Goal: Task Accomplishment & Management: Manage account settings

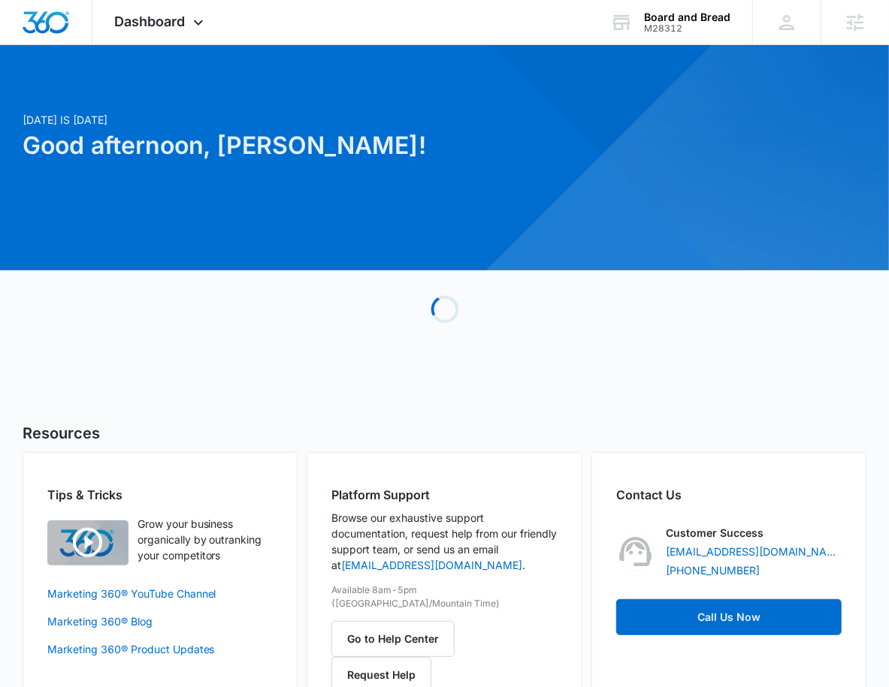
click at [639, 161] on div at bounding box center [727, 154] width 279 height 85
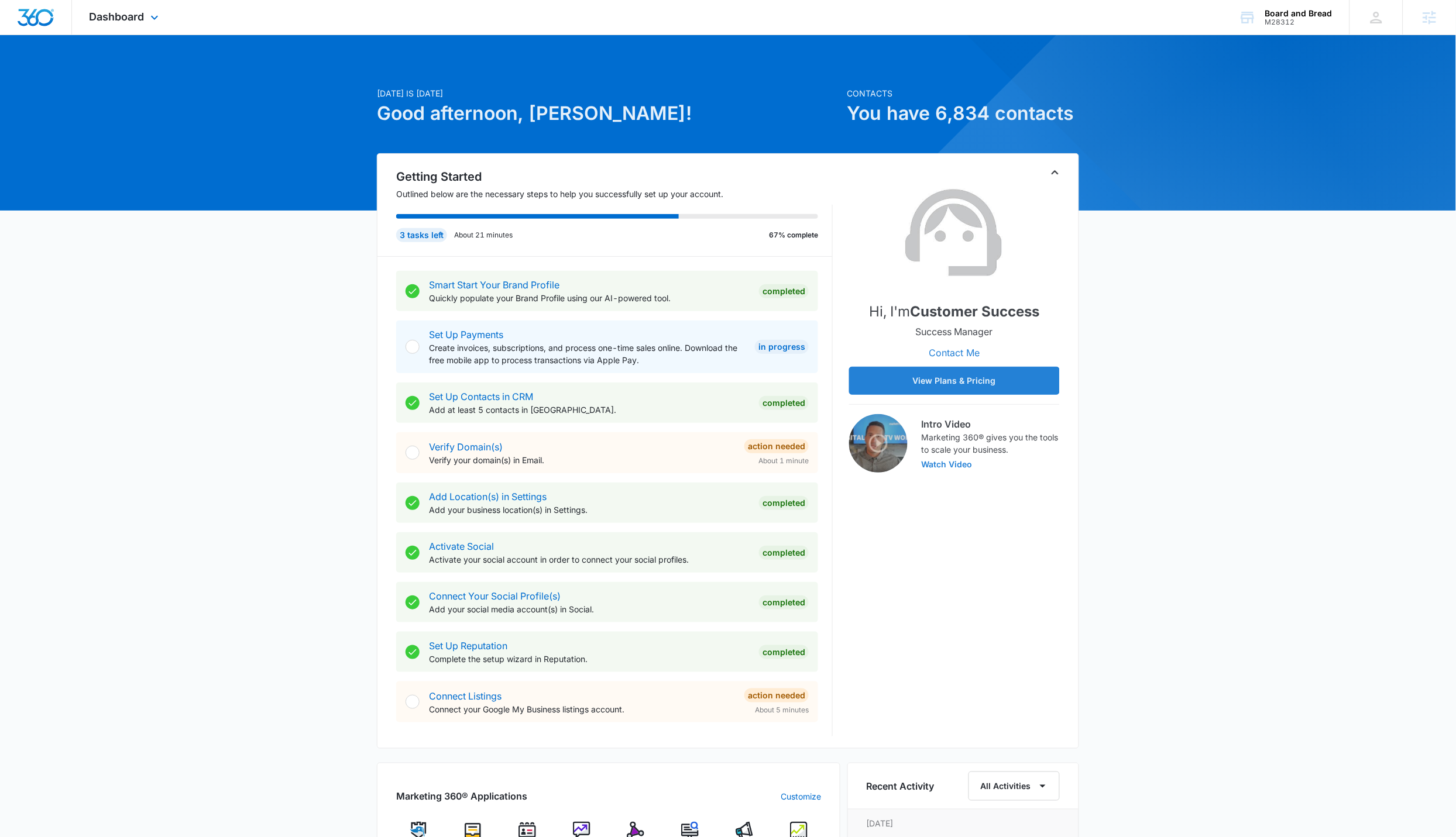
click at [151, 28] on div "Dashboard Apps Reputation Forms CRM Email Social POS Content Ads Intelligence F…" at bounding box center [125, 17] width 107 height 34
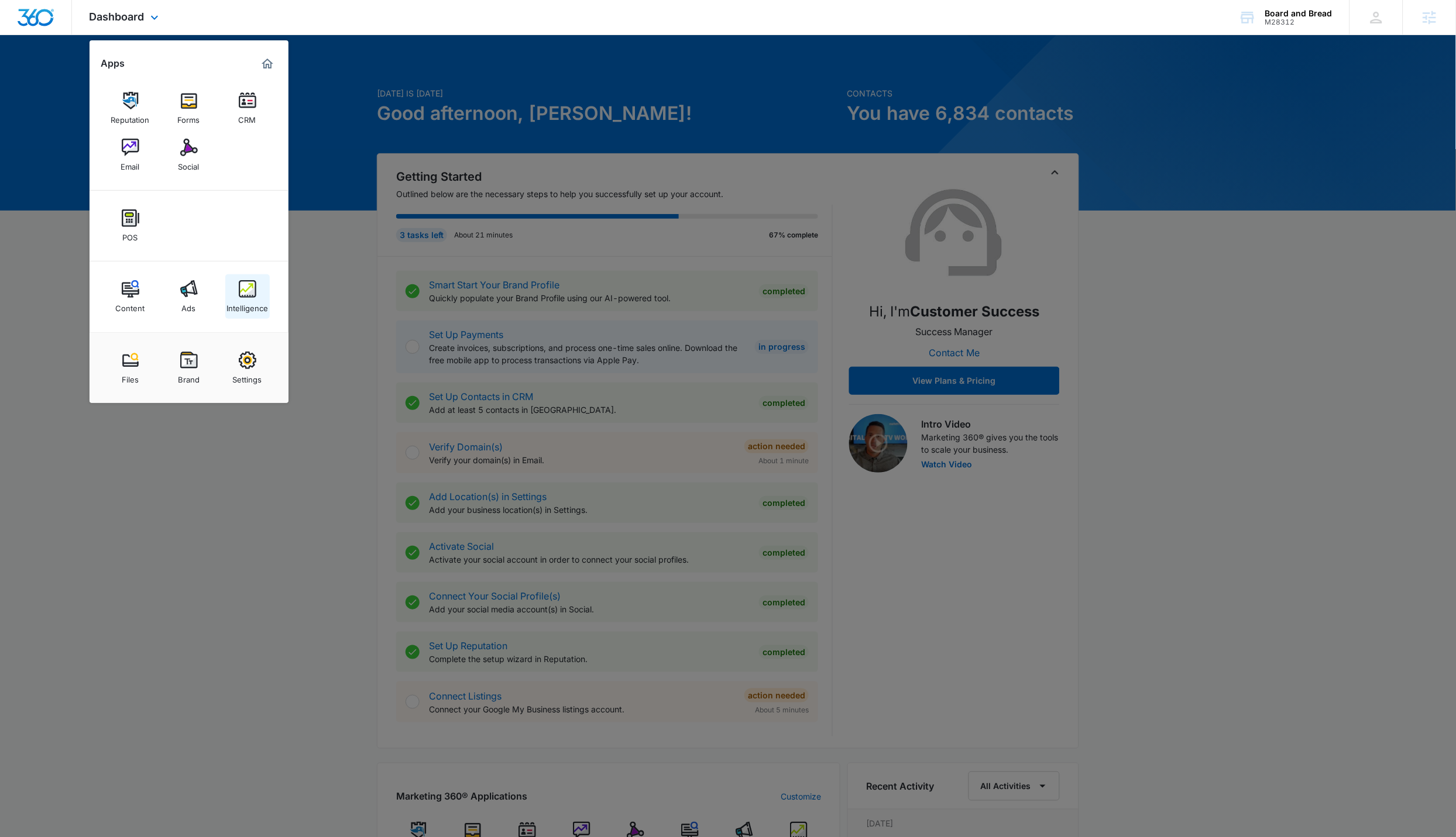
click at [259, 296] on link "Intelligence" at bounding box center [247, 296] width 44 height 44
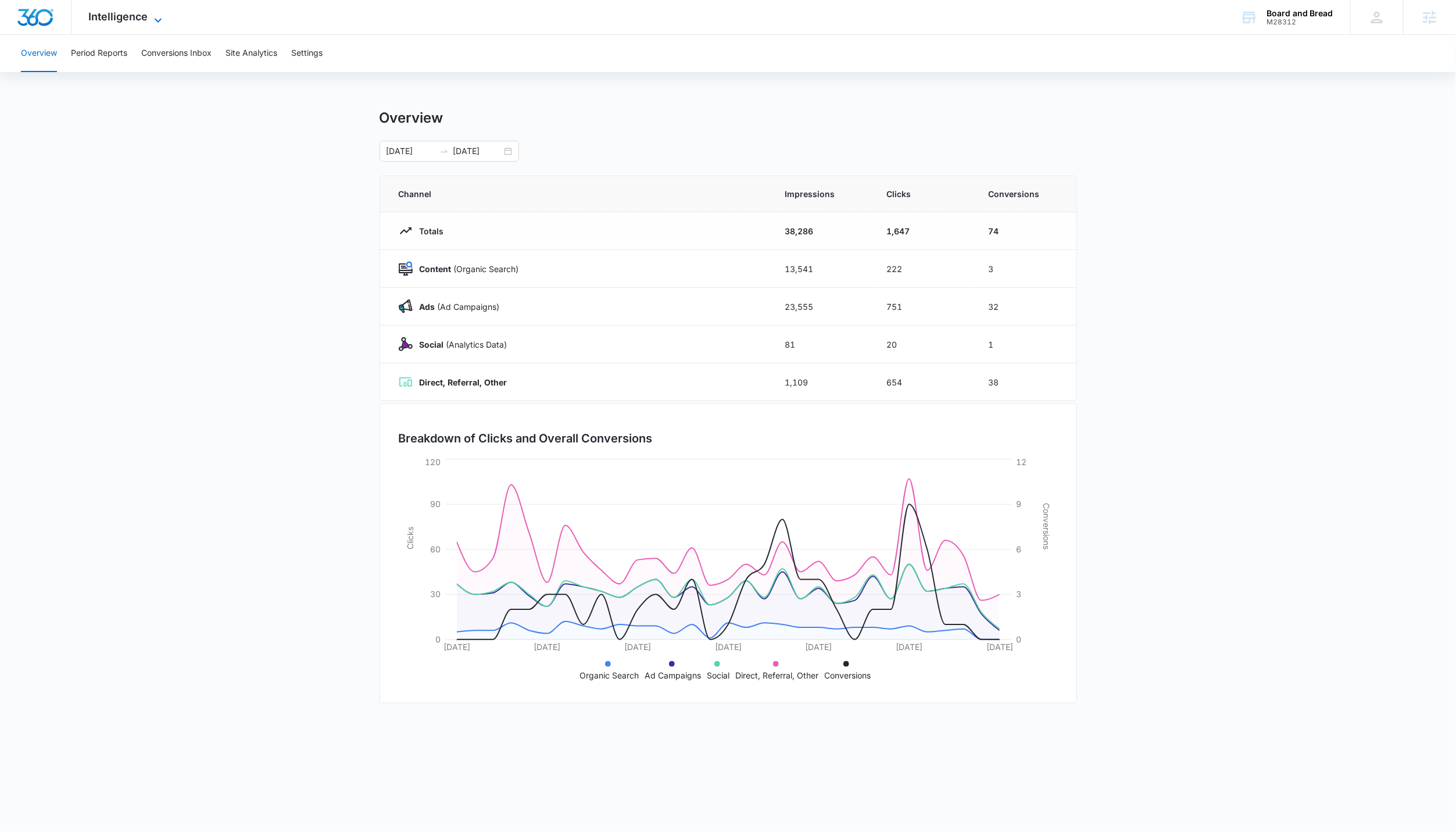
click at [145, 20] on span "Intelligence" at bounding box center [118, 17] width 60 height 12
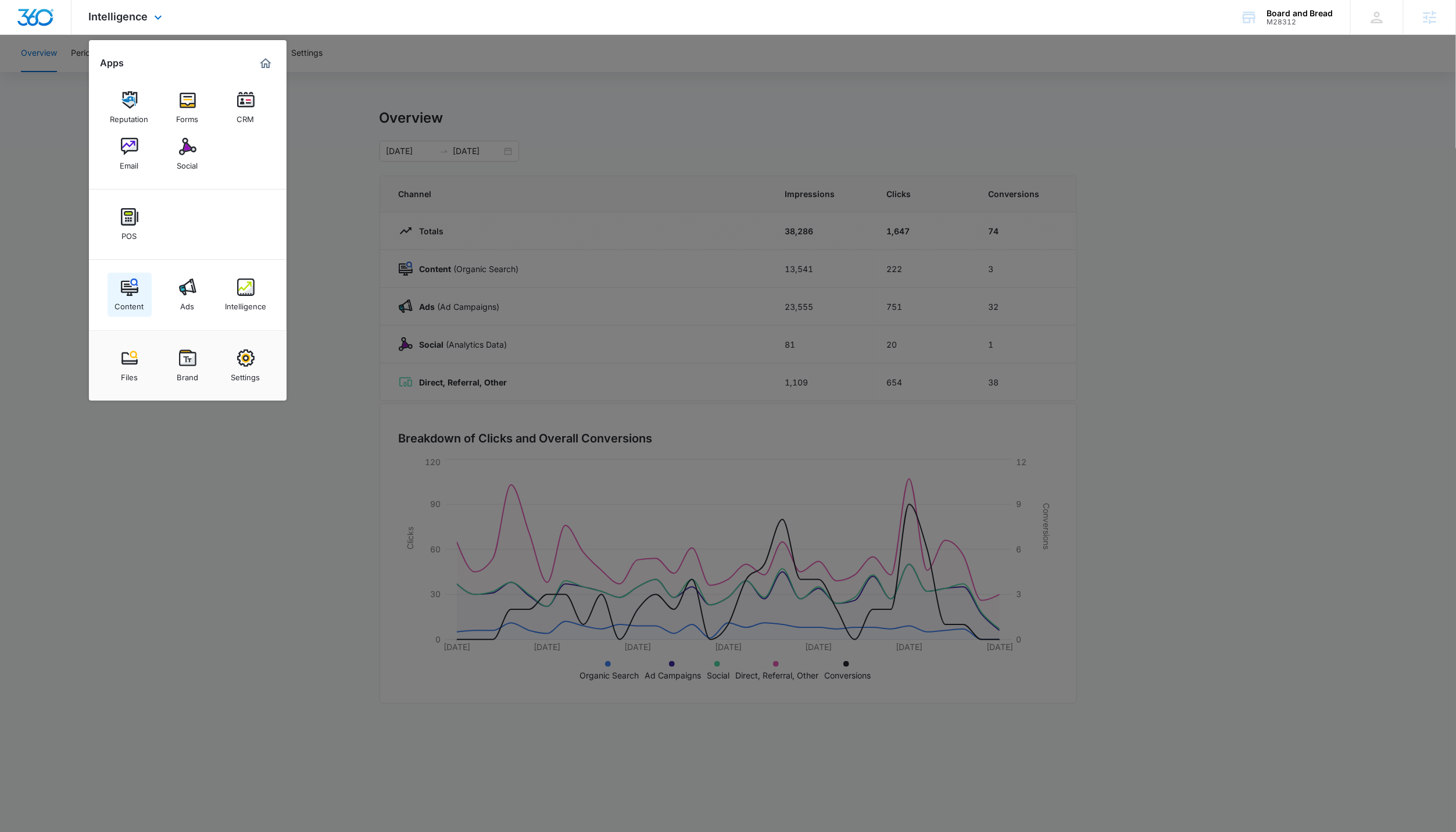
click at [144, 296] on link "Content" at bounding box center [129, 294] width 44 height 44
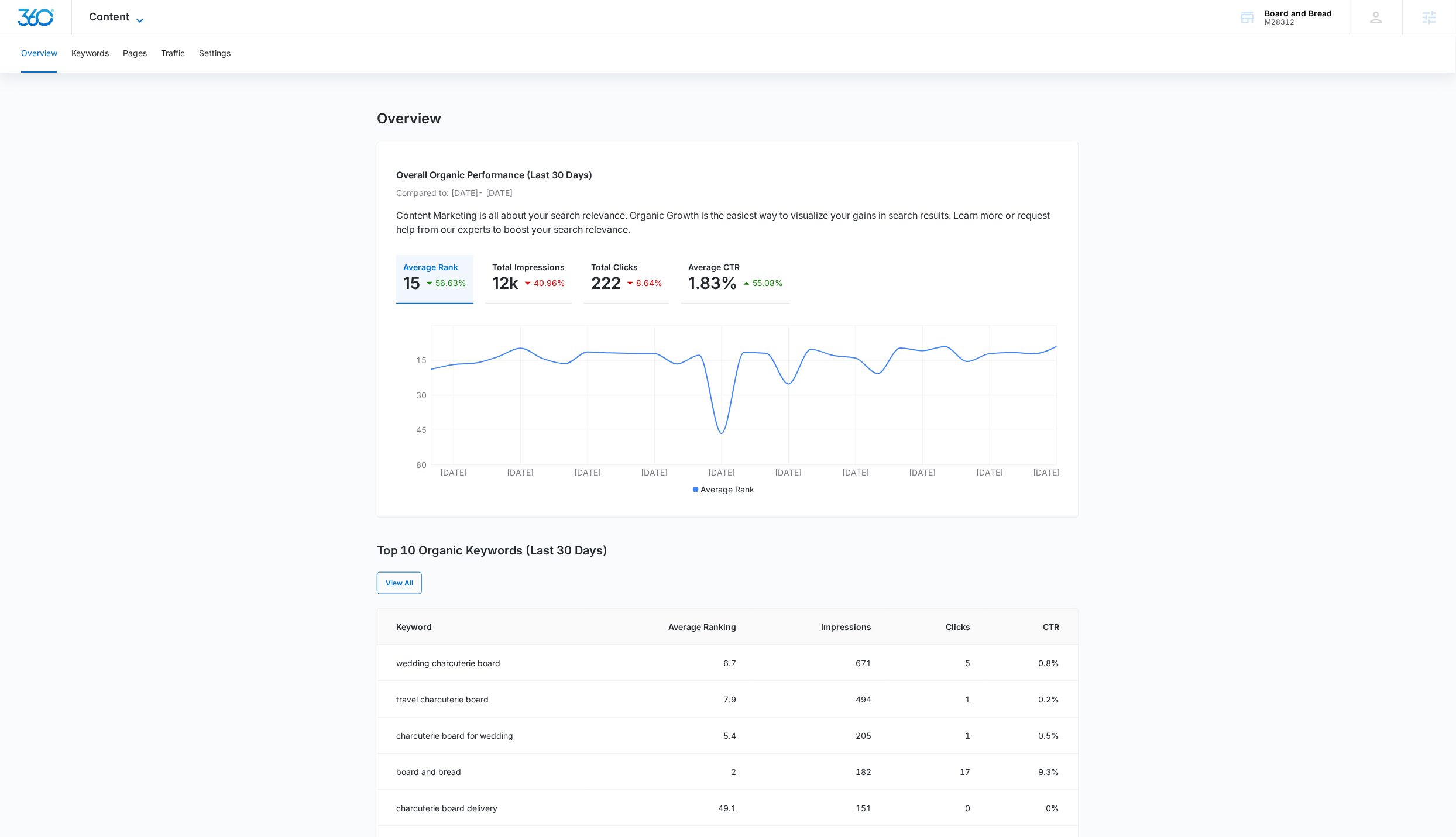
click at [143, 13] on icon at bounding box center [140, 20] width 14 height 14
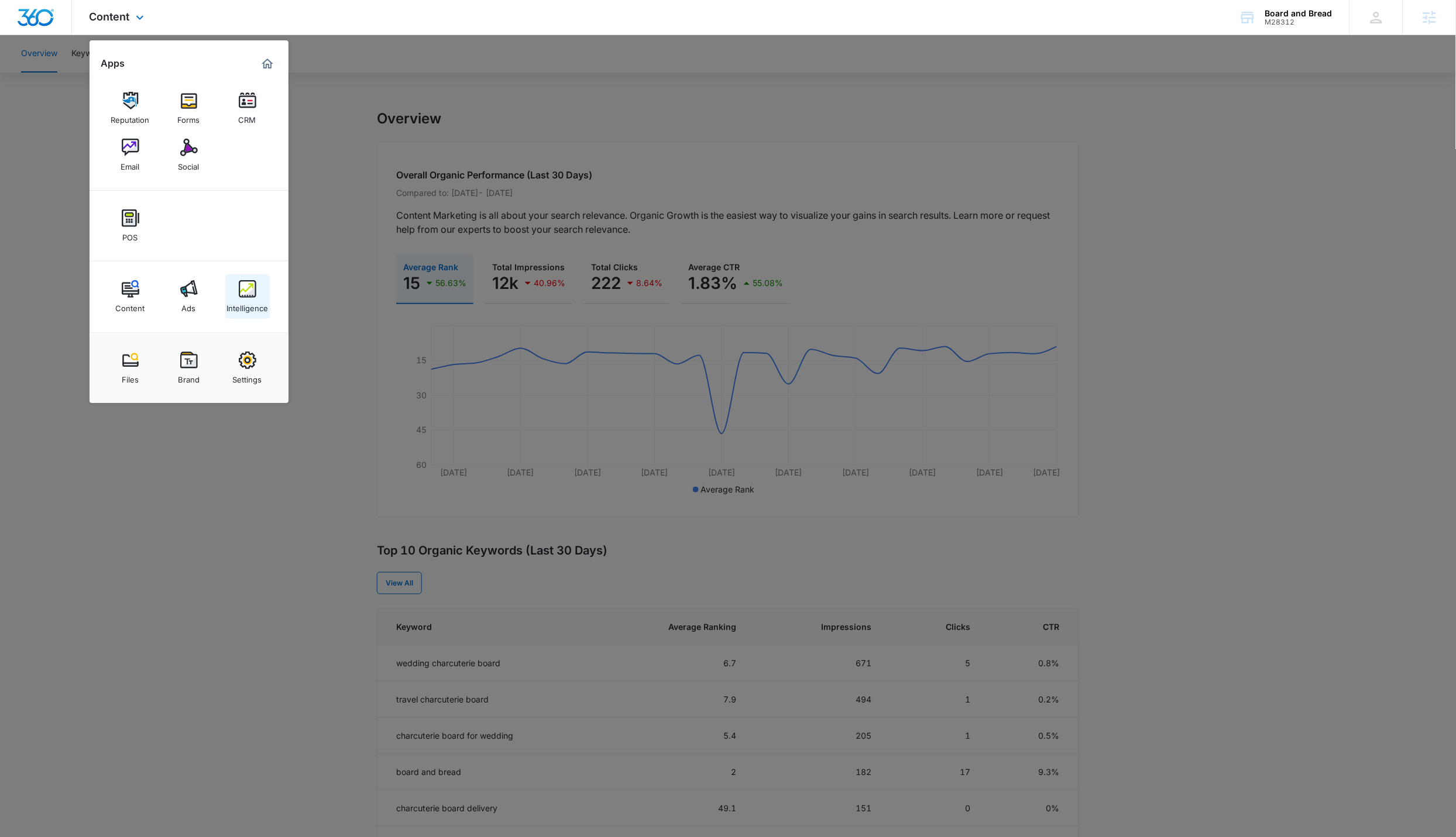
click at [248, 297] on img at bounding box center [247, 289] width 18 height 18
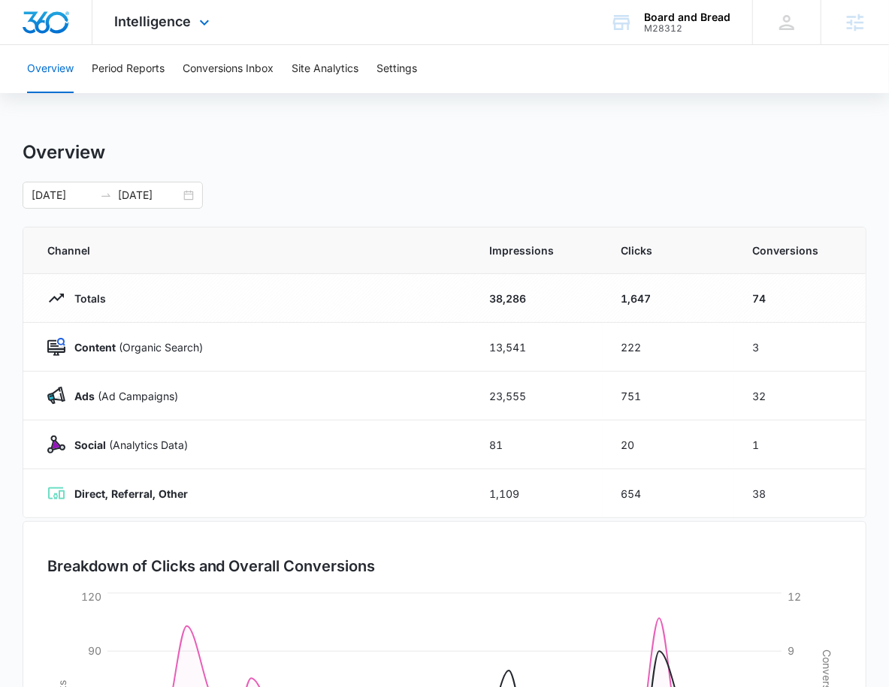
click at [174, 34] on div "Intelligence Apps Reputation Forms CRM Email Social POS Content Ads Intelligenc…" at bounding box center [163, 22] width 143 height 44
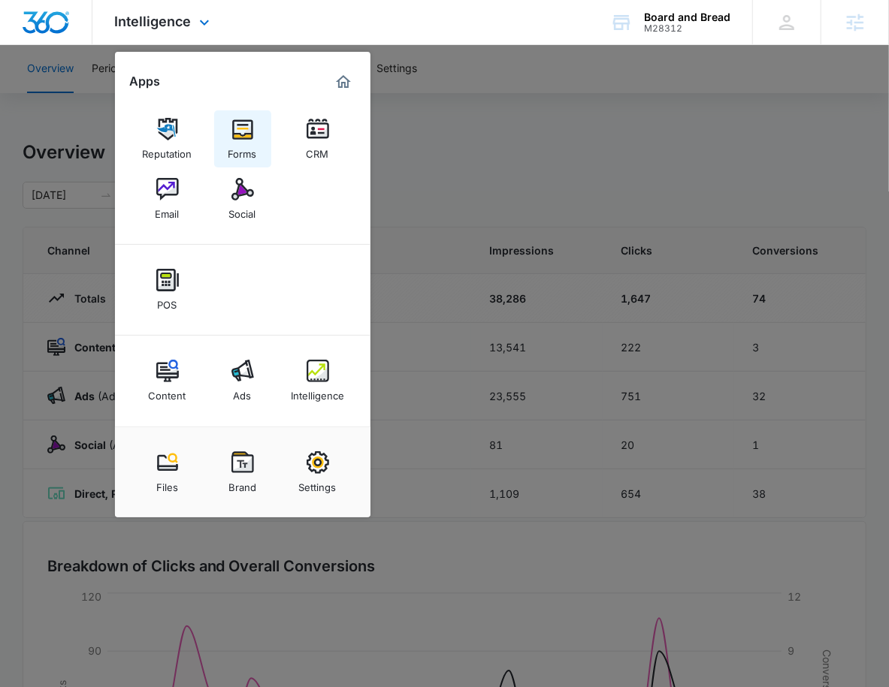
click at [260, 139] on link "Forms" at bounding box center [242, 138] width 57 height 57
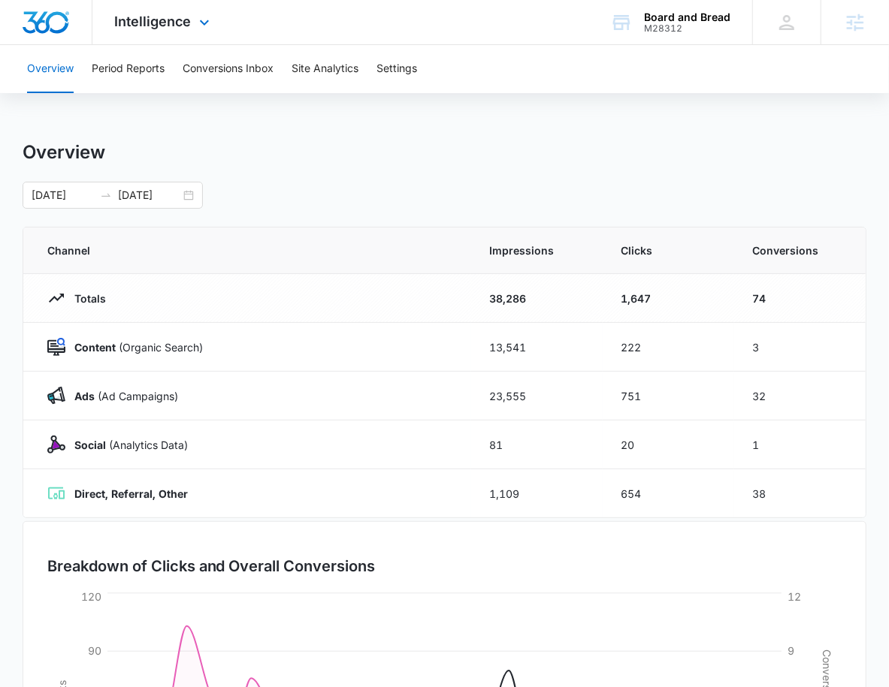
click at [137, 37] on div "Intelligence Apps Reputation Forms CRM Email Social POS Content Ads Intelligenc…" at bounding box center [163, 22] width 143 height 44
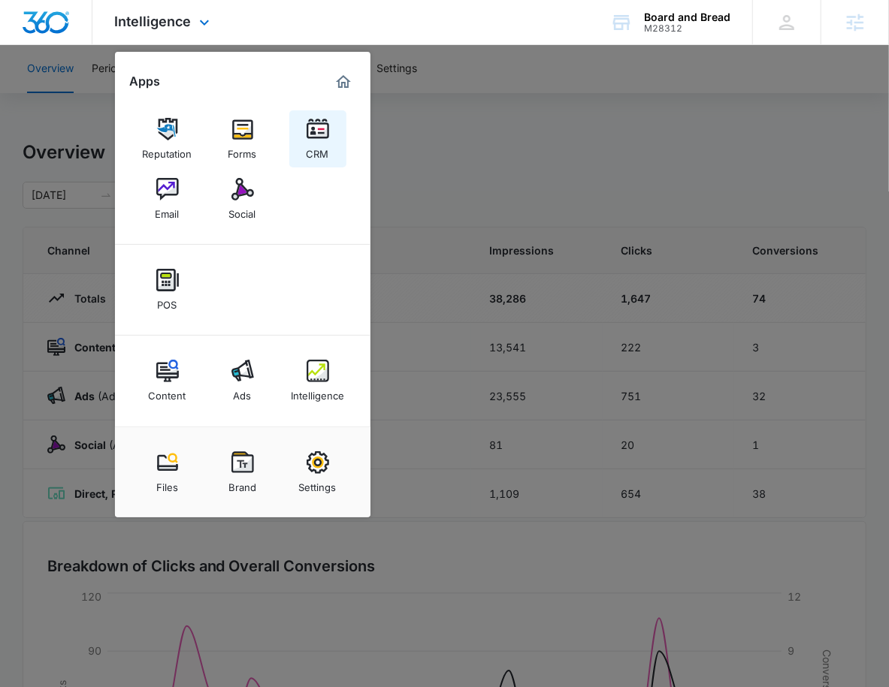
click at [320, 142] on div "CRM" at bounding box center [317, 150] width 23 height 20
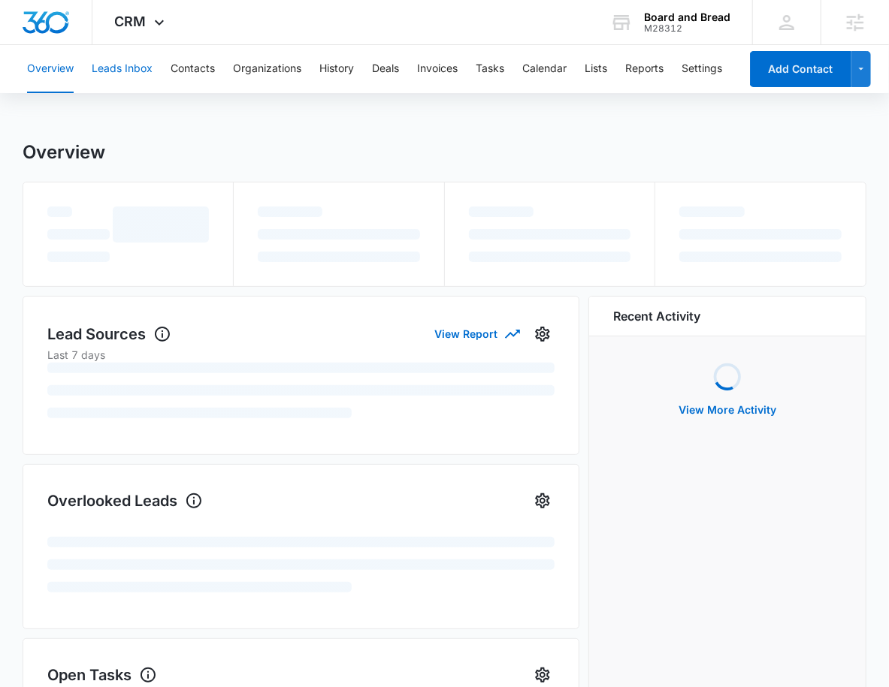
click at [107, 61] on button "Leads Inbox" at bounding box center [122, 69] width 61 height 48
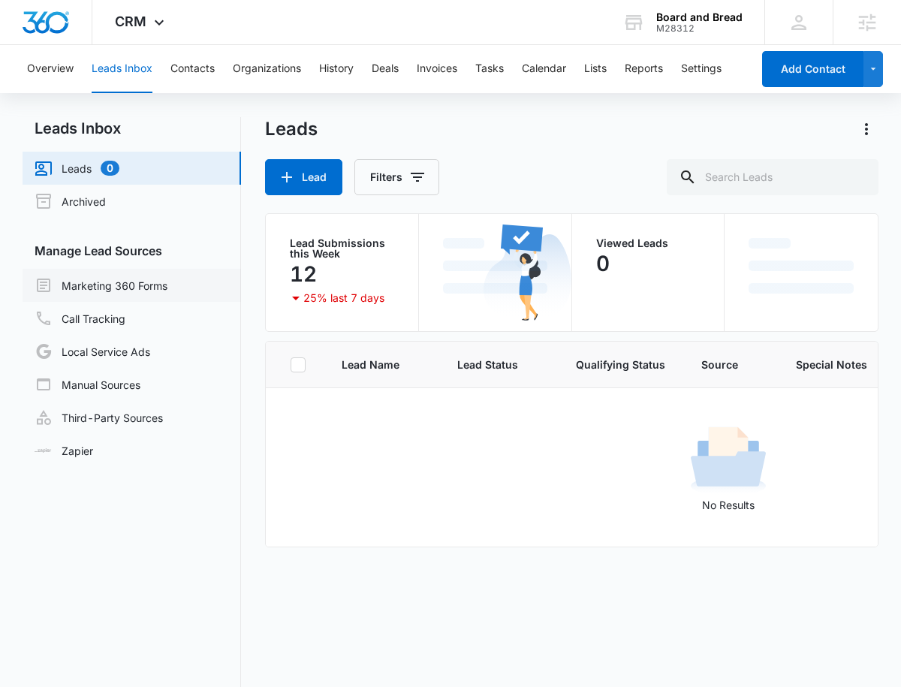
click at [155, 292] on link "Marketing 360 Forms" at bounding box center [101, 285] width 133 height 18
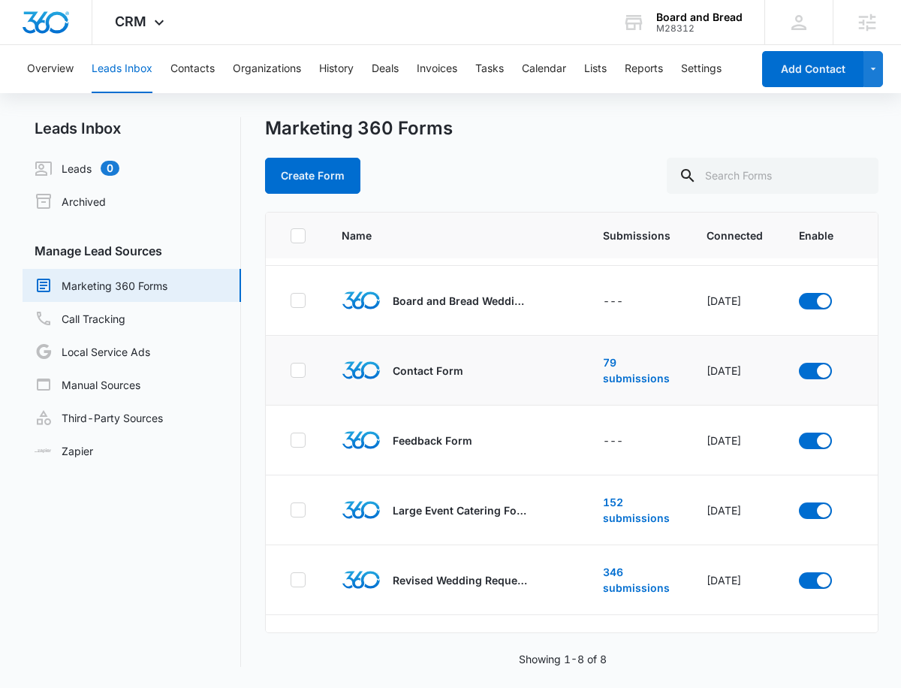
scroll to position [197, 0]
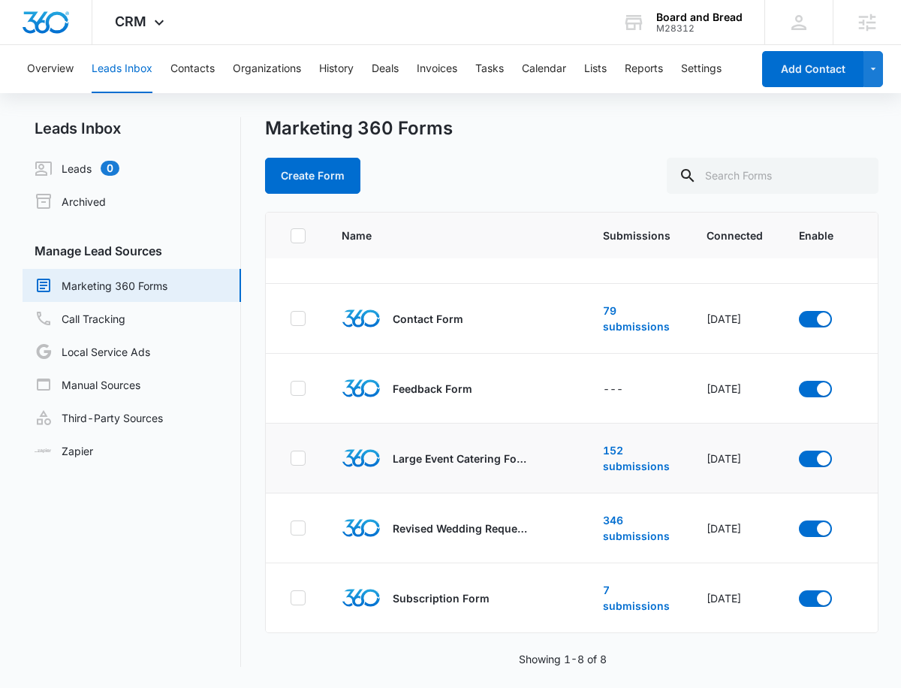
click at [455, 451] on p "Large Event Catering Form" at bounding box center [460, 459] width 135 height 16
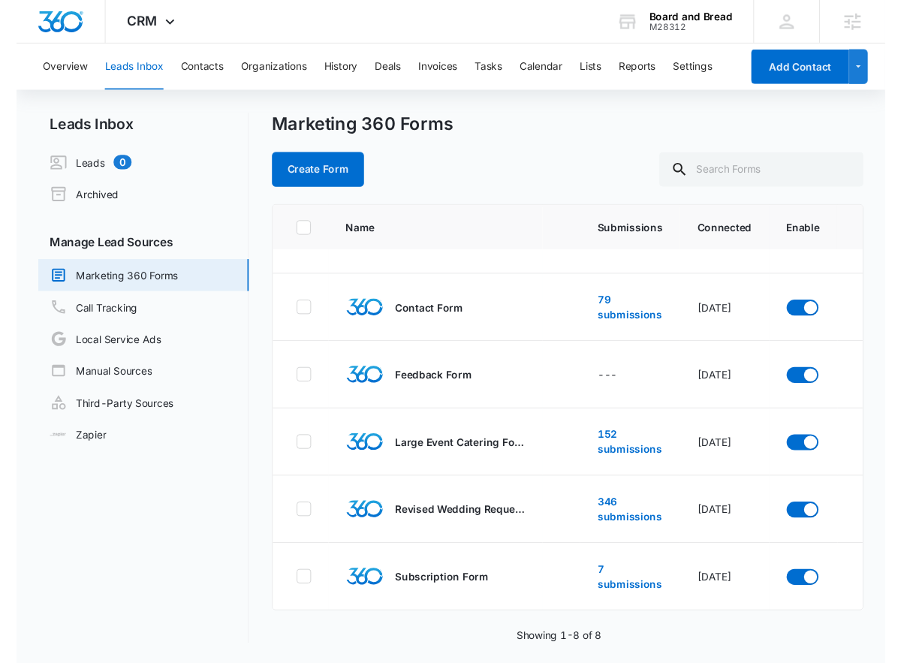
scroll to position [197, 49]
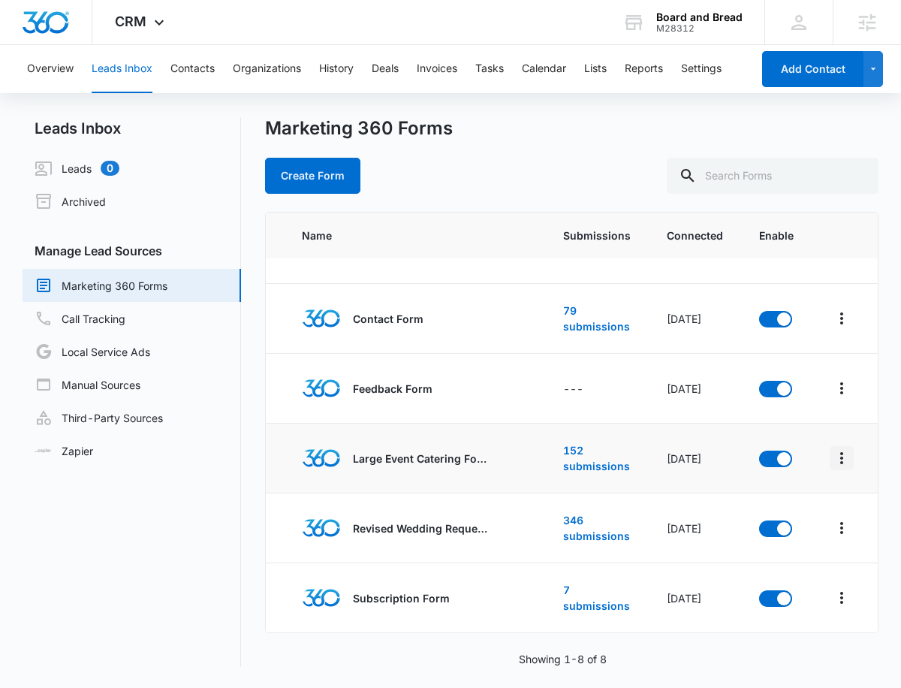
click at [833, 454] on icon "Overflow Menu" at bounding box center [842, 458] width 18 height 18
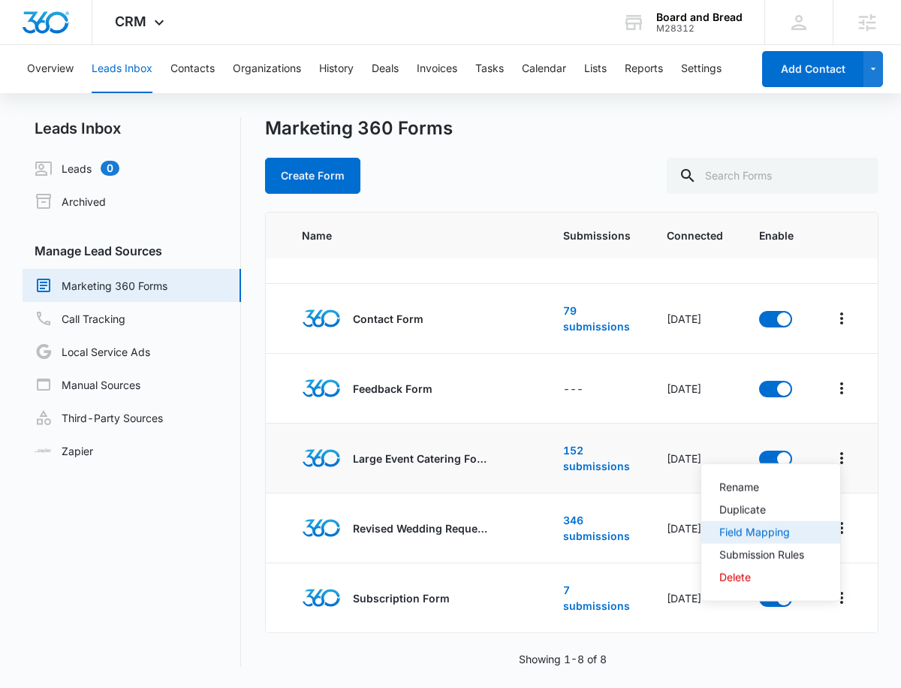
click at [796, 521] on button "Field Mapping" at bounding box center [771, 532] width 139 height 23
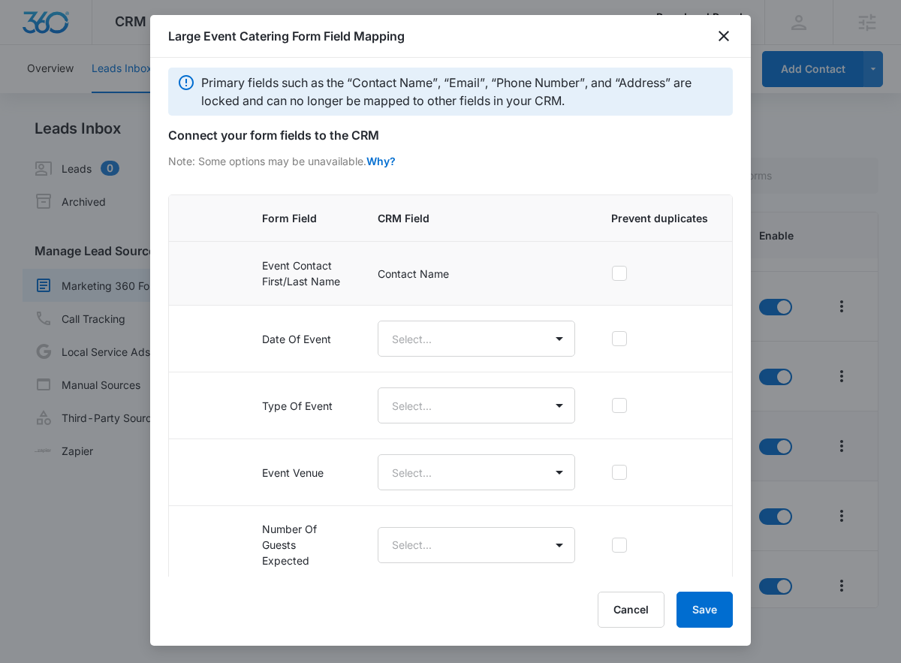
scroll to position [24, 0]
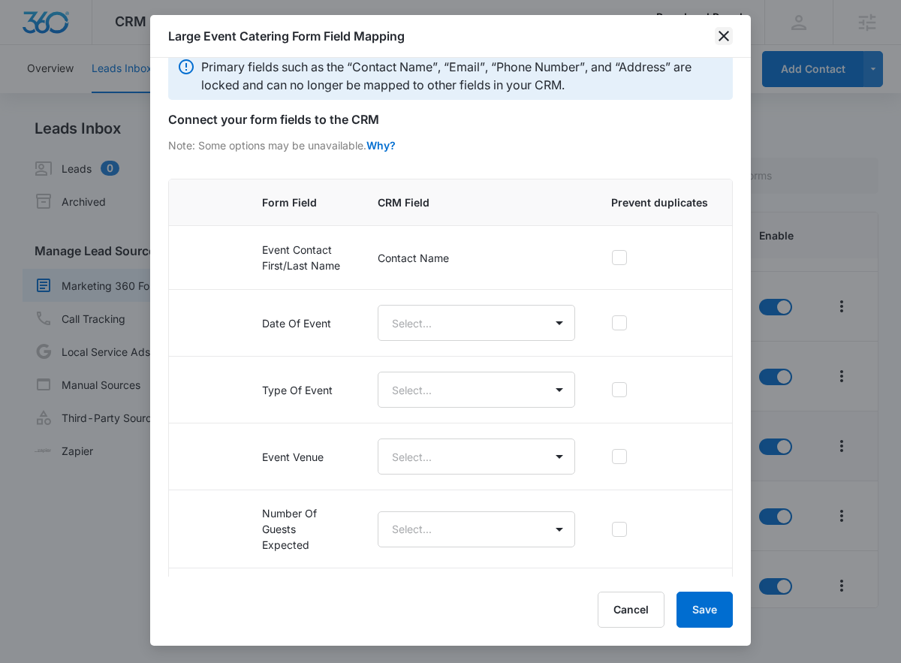
click at [726, 33] on icon "close" at bounding box center [724, 36] width 11 height 11
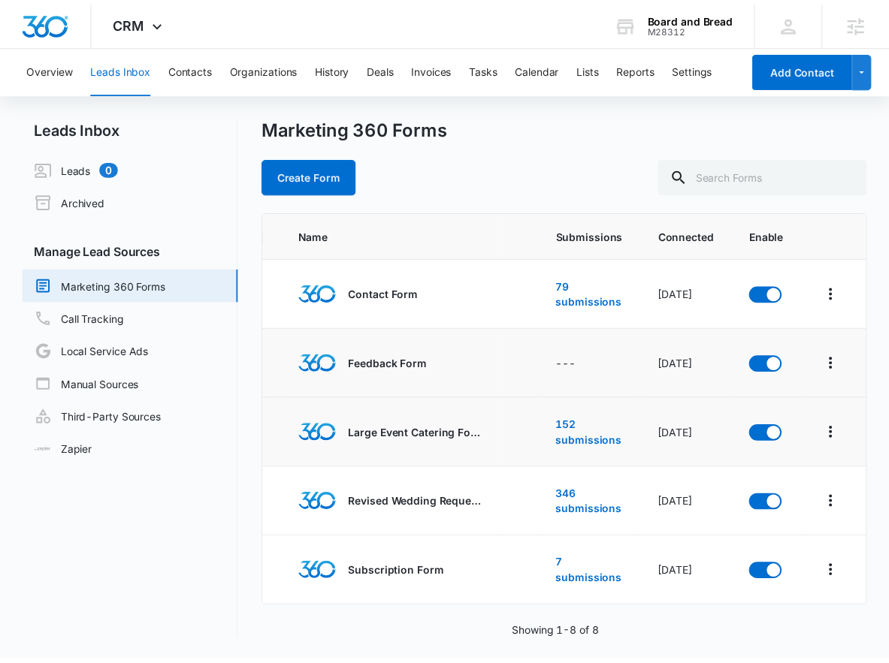
scroll to position [222, 49]
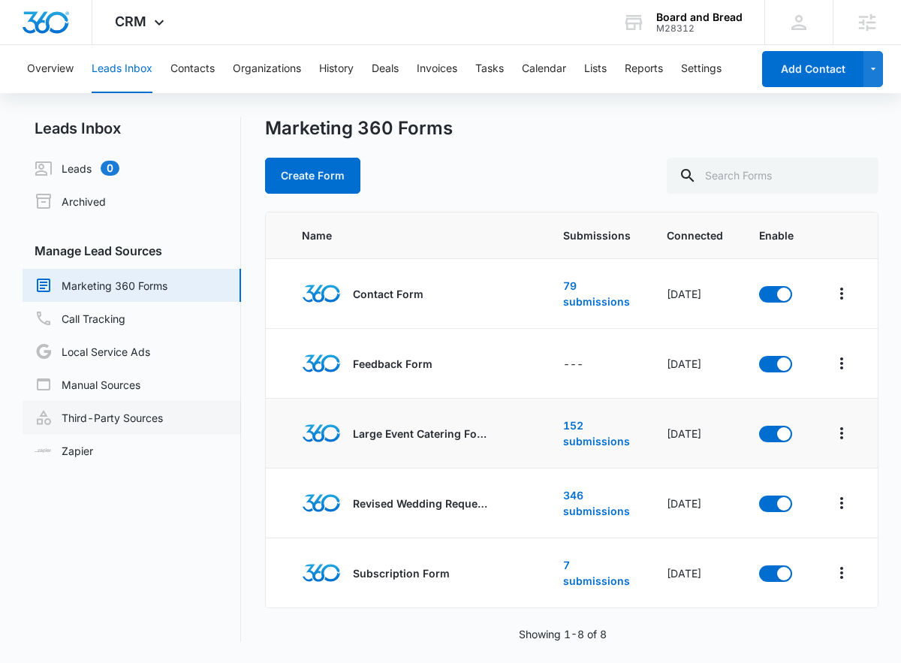
click at [85, 415] on link "Third-Party Sources" at bounding box center [99, 418] width 128 height 18
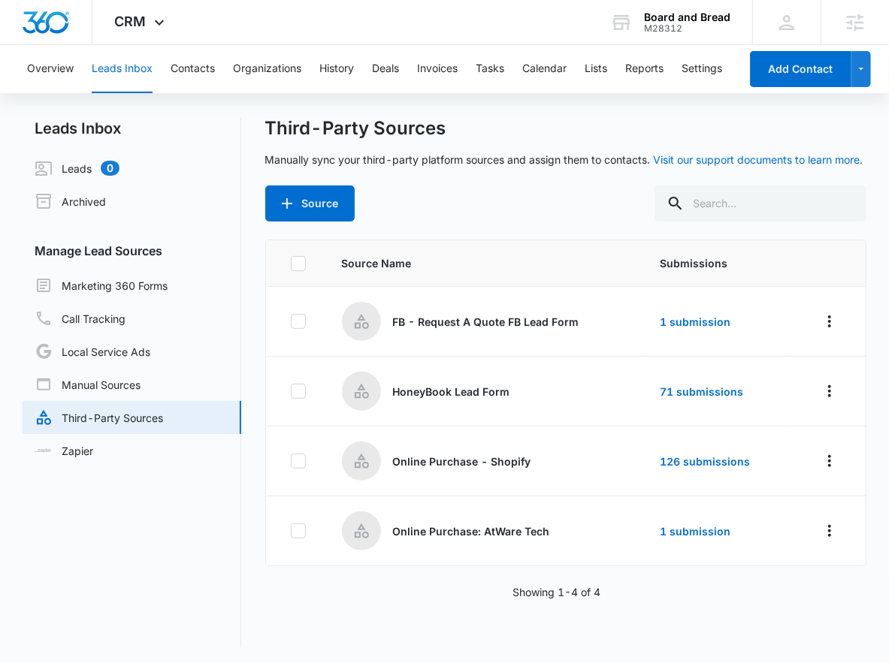
scroll to position [2, 0]
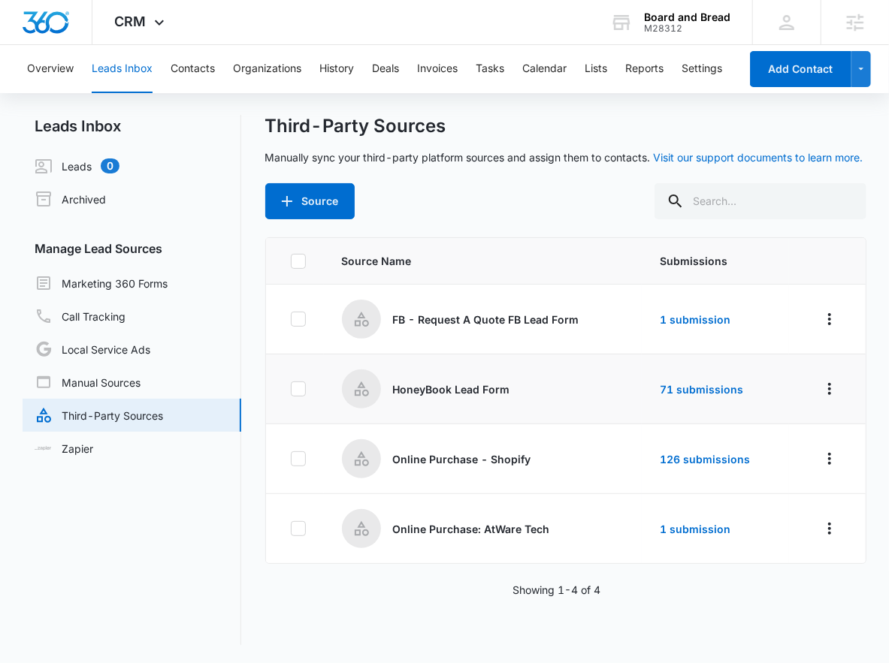
click at [491, 387] on p "HoneyBook Lead Form" at bounding box center [451, 390] width 117 height 16
click at [820, 394] on icon "Overflow Menu" at bounding box center [829, 389] width 18 height 18
click at [791, 452] on div "Edit" at bounding box center [750, 453] width 85 height 11
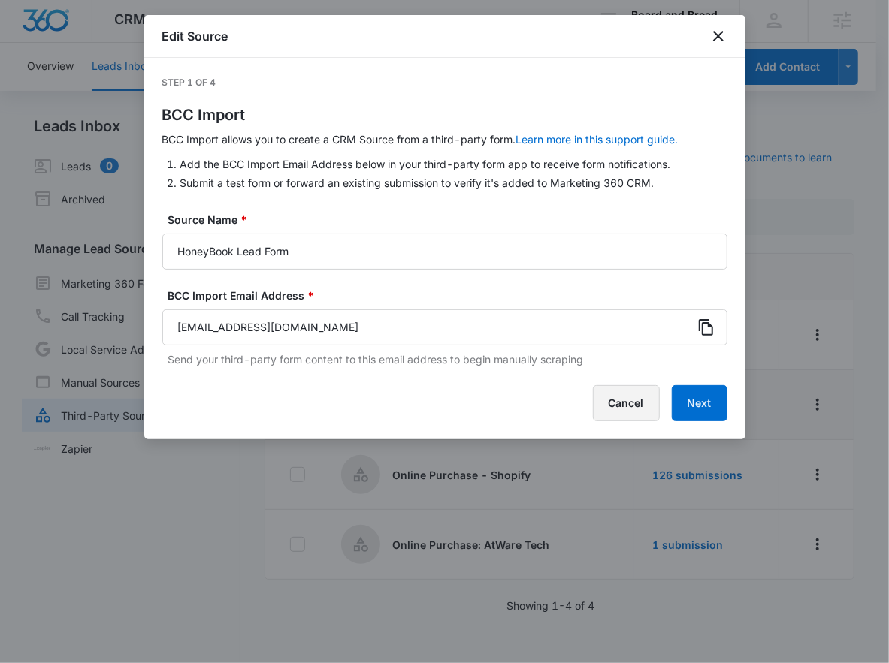
click at [642, 395] on button "Cancel" at bounding box center [626, 403] width 67 height 36
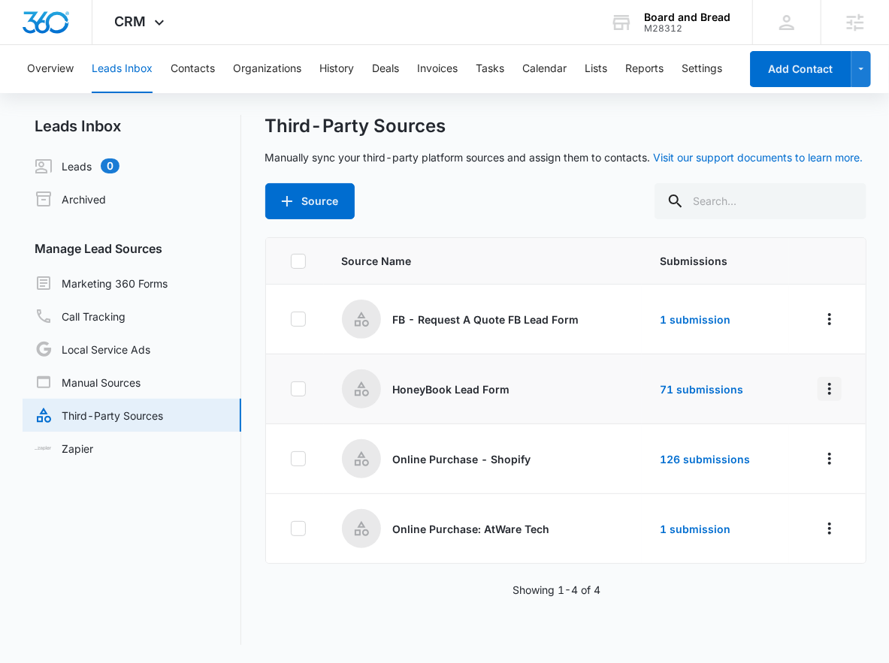
click at [828, 392] on icon "Overflow Menu" at bounding box center [829, 389] width 3 height 12
click at [769, 450] on div "Edit" at bounding box center [750, 453] width 85 height 11
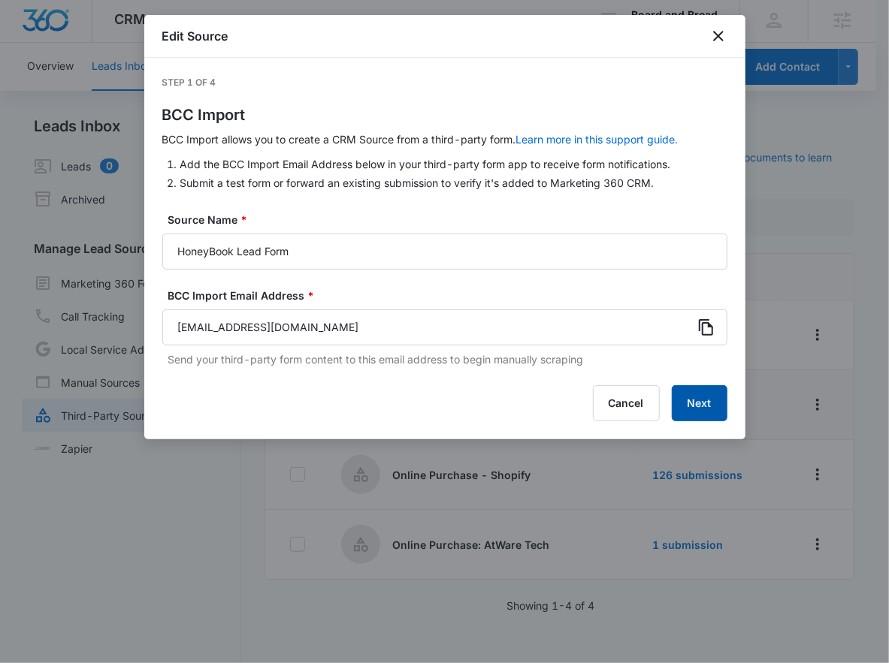
click at [699, 403] on button "Next" at bounding box center [700, 403] width 56 height 36
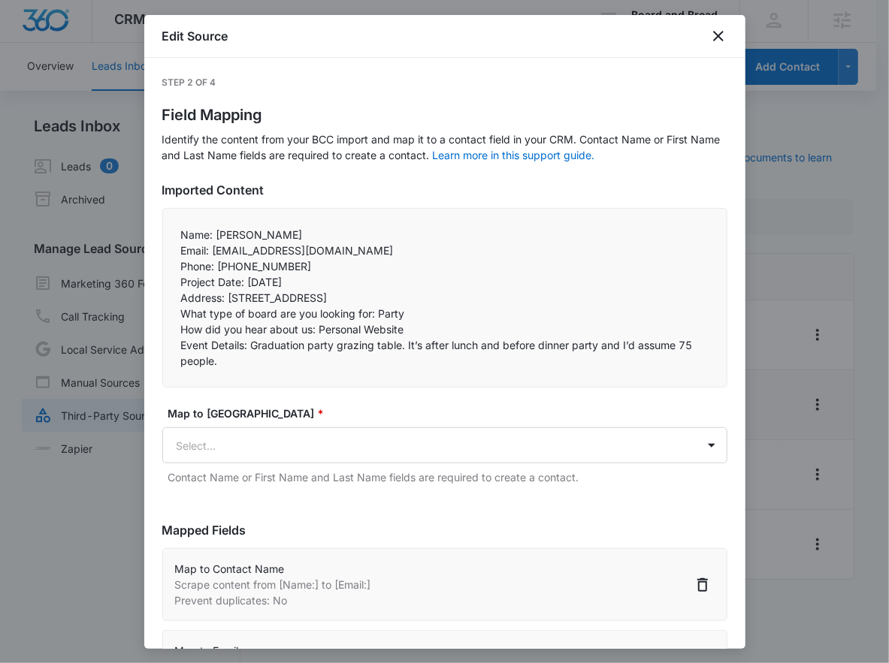
scroll to position [0, 0]
click at [721, 38] on icon "close" at bounding box center [718, 36] width 11 height 11
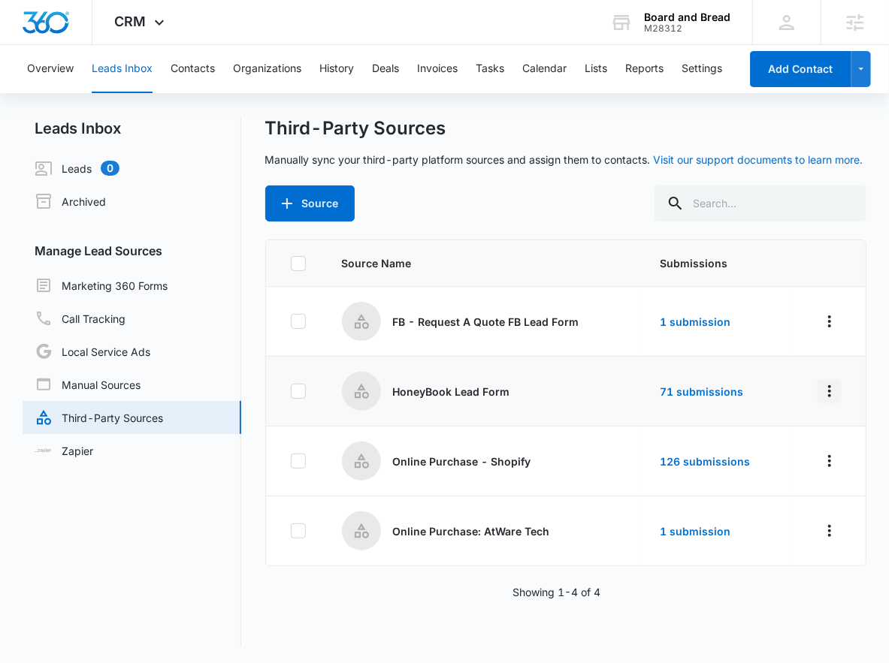
click at [826, 397] on button "Overflow Menu" at bounding box center [829, 391] width 24 height 24
click at [776, 454] on div "Edit" at bounding box center [750, 455] width 85 height 11
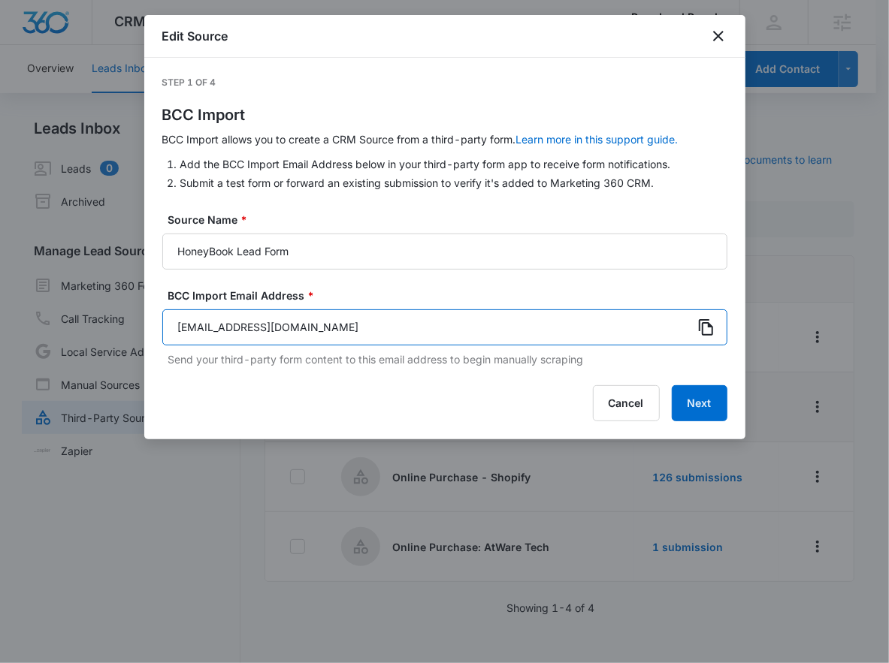
click at [693, 327] on input "[EMAIL_ADDRESS][DOMAIN_NAME]" at bounding box center [444, 328] width 565 height 36
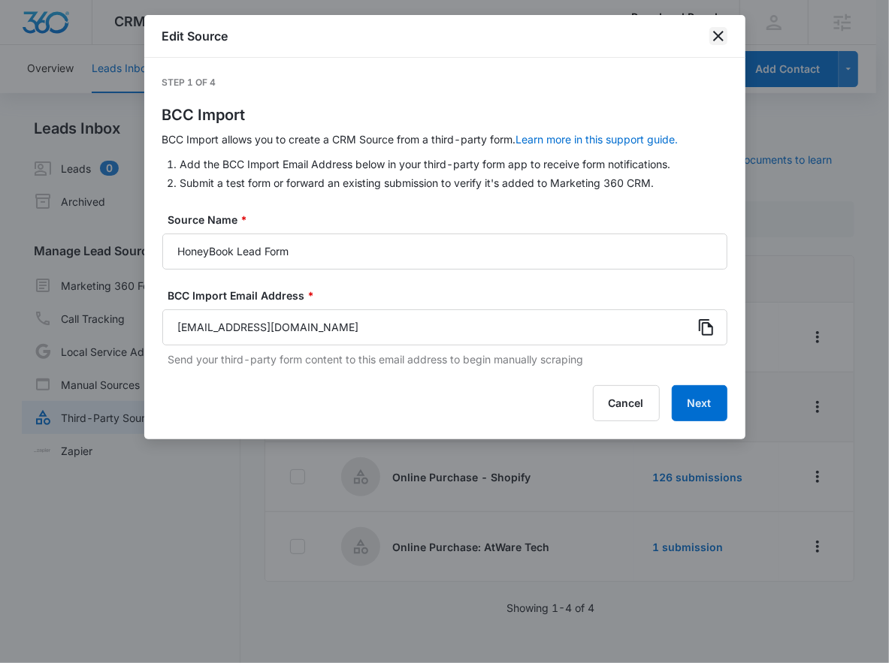
click at [716, 36] on icon "close" at bounding box center [718, 36] width 18 height 18
click at [716, 36] on div "Edit Source" at bounding box center [444, 36] width 601 height 43
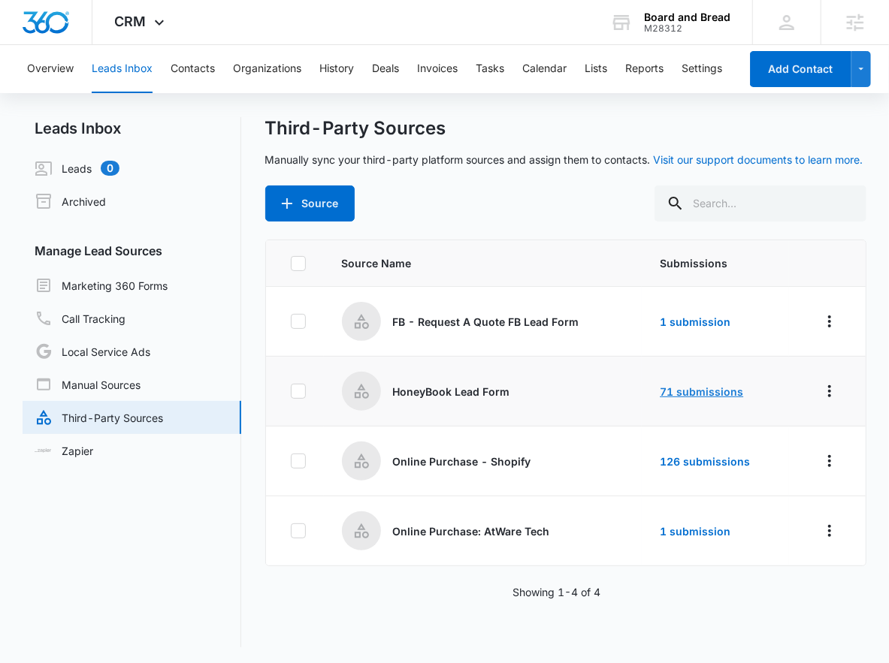
click at [684, 397] on link "71 submissions" at bounding box center [701, 391] width 83 height 13
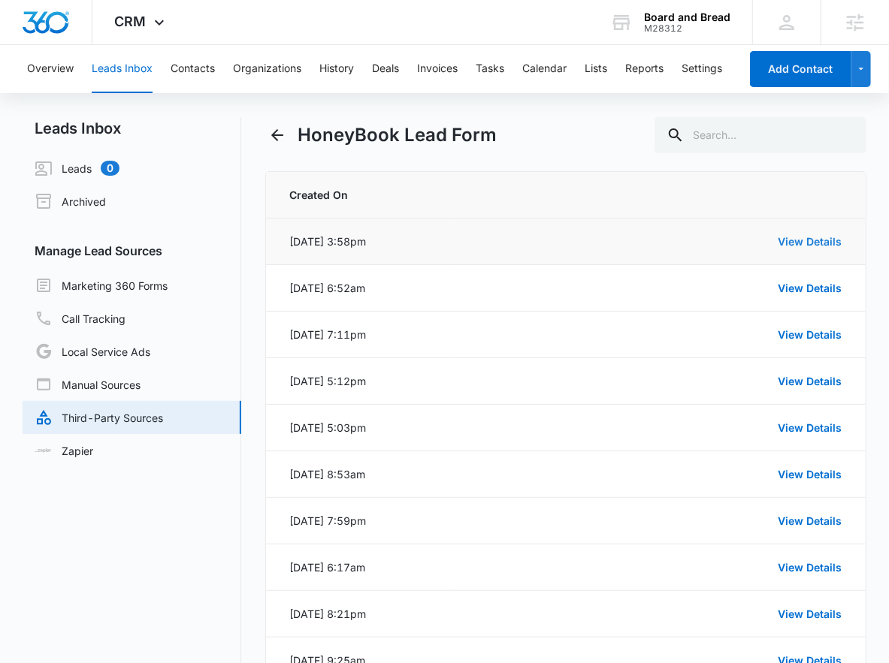
click at [806, 242] on link "View Details" at bounding box center [810, 241] width 64 height 13
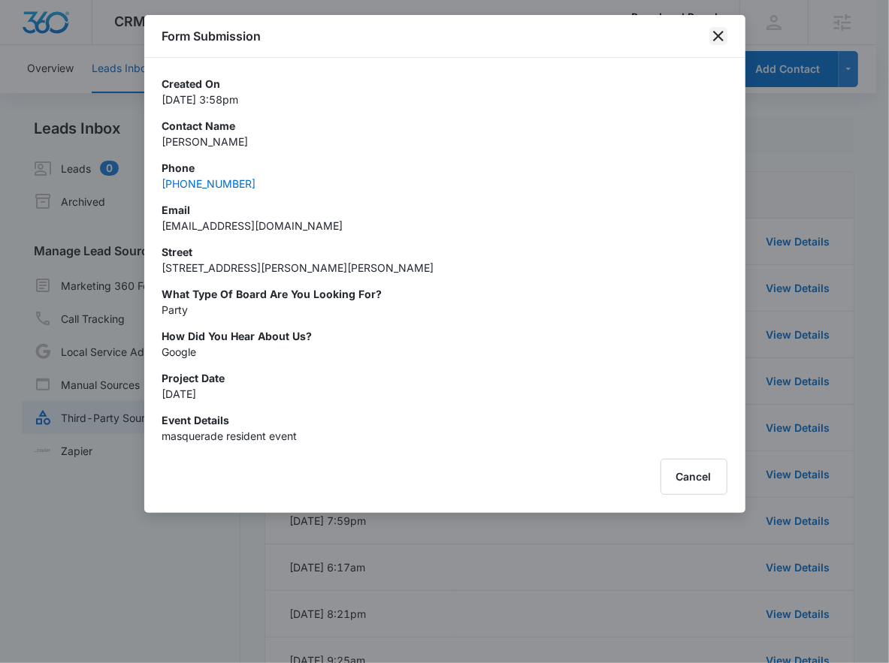
click at [716, 32] on icon "close" at bounding box center [718, 36] width 18 height 18
